Goal: Navigation & Orientation: Find specific page/section

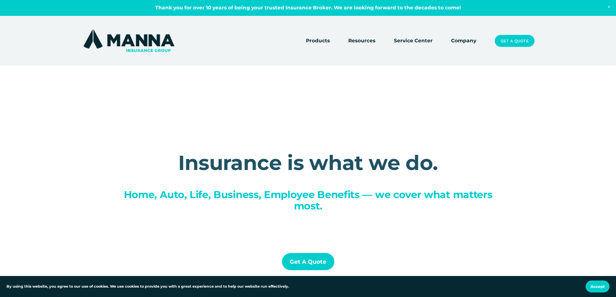
click at [417, 39] on link "Service Center" at bounding box center [413, 41] width 39 height 9
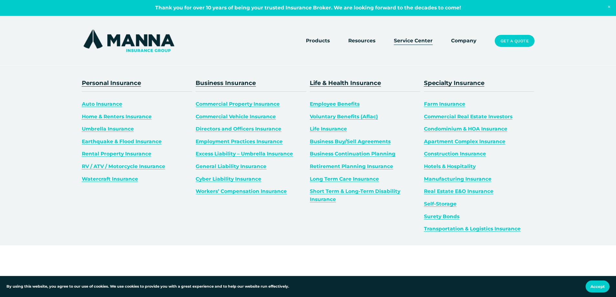
click at [316, 40] on span "Products" at bounding box center [318, 41] width 24 height 8
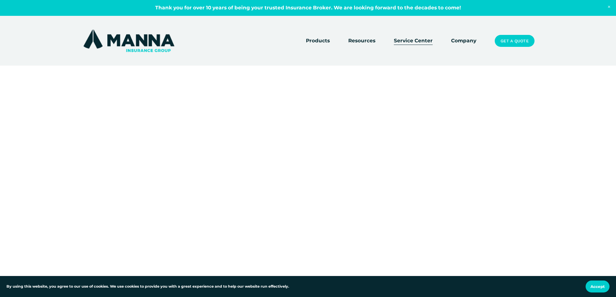
scroll to position [32, 0]
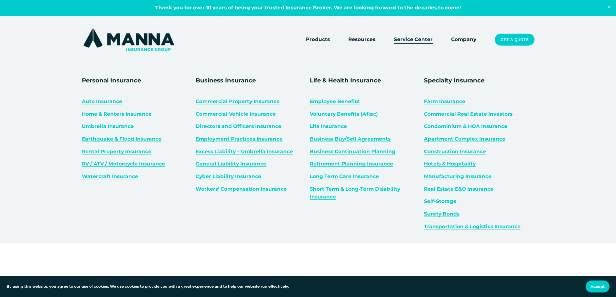
click at [318, 41] on span "Products" at bounding box center [318, 40] width 24 height 8
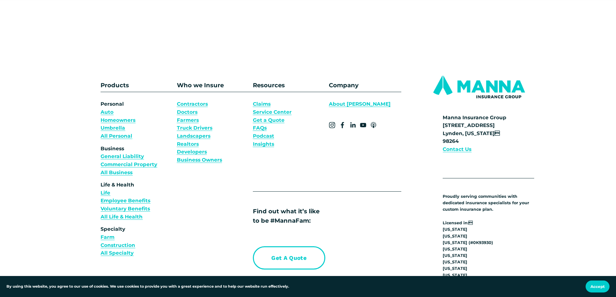
scroll to position [2426, 0]
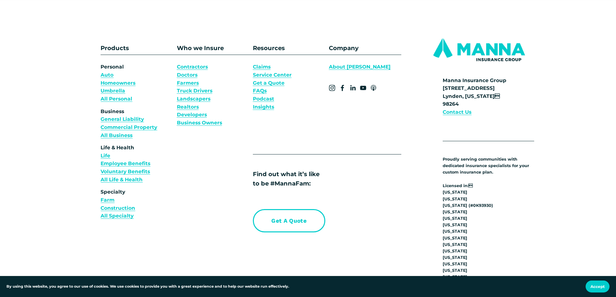
click at [281, 79] on link "Service Center" at bounding box center [272, 75] width 39 height 8
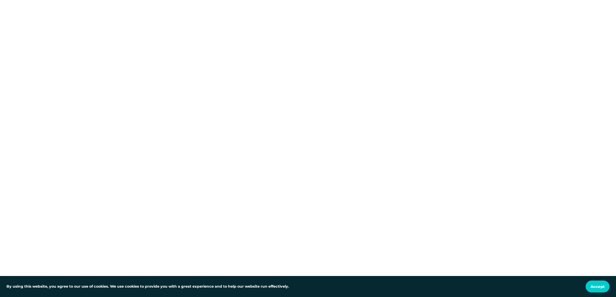
scroll to position [97, 0]
